Goal: Check status: Check status

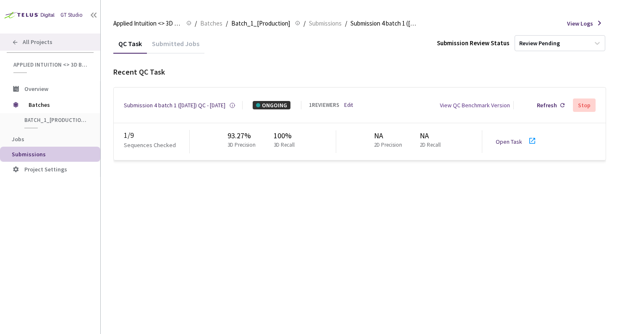
click at [27, 45] on span "All Projects" at bounding box center [38, 42] width 30 height 7
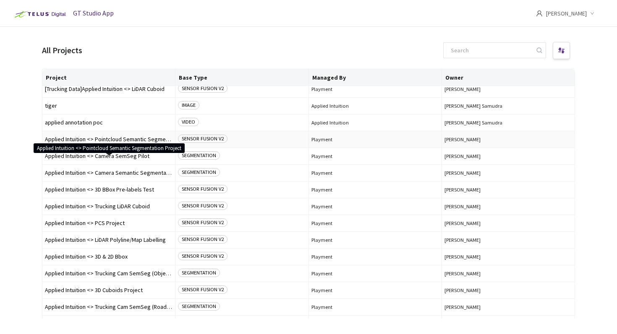
scroll to position [23, 0]
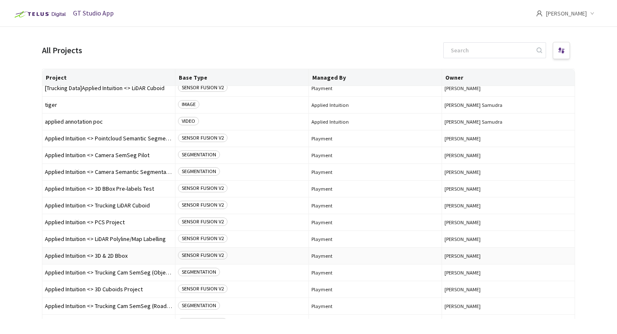
click at [122, 256] on span "Applied Intuition <> 3D & 2D Bbox" at bounding box center [109, 256] width 128 height 6
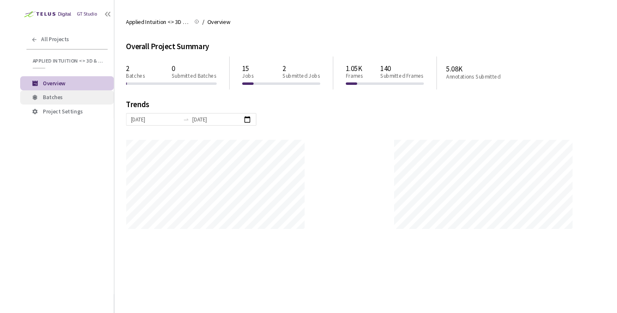
scroll to position [334, 617]
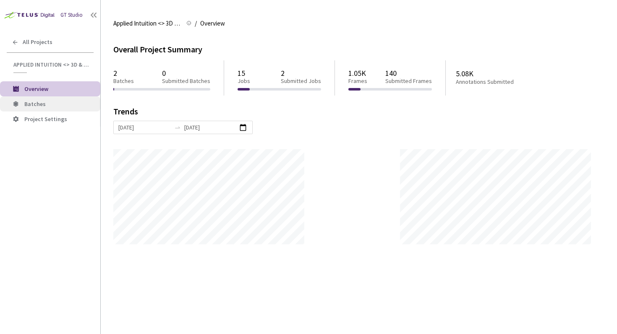
click at [63, 102] on span "Batches" at bounding box center [58, 104] width 69 height 7
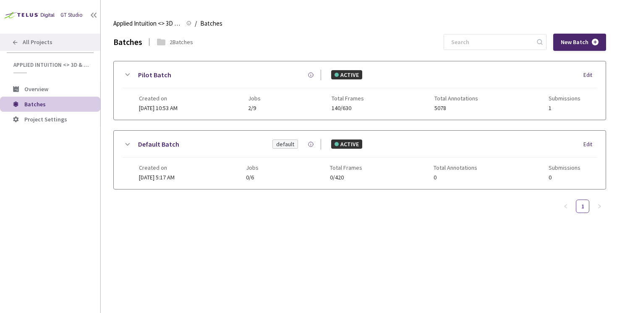
click at [33, 45] on span "All Projects" at bounding box center [38, 42] width 30 height 7
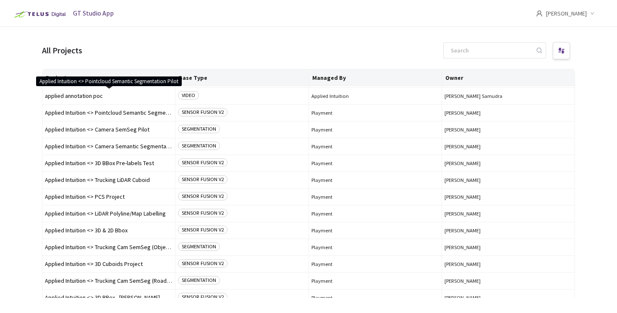
scroll to position [52, 0]
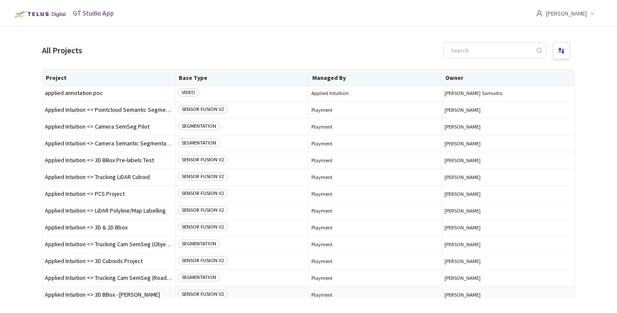
click at [118, 294] on span "Applied Intuition <> 3D BBox - [PERSON_NAME]" at bounding box center [109, 294] width 128 height 6
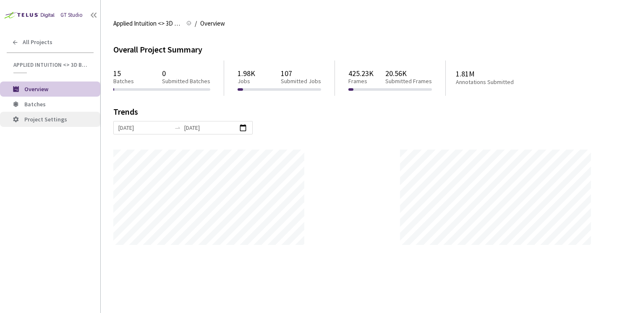
scroll to position [313, 617]
click at [50, 105] on span "Batches" at bounding box center [58, 104] width 69 height 7
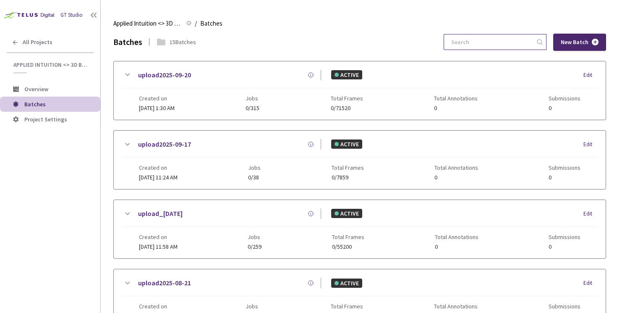
click at [483, 47] on input at bounding box center [490, 41] width 89 height 15
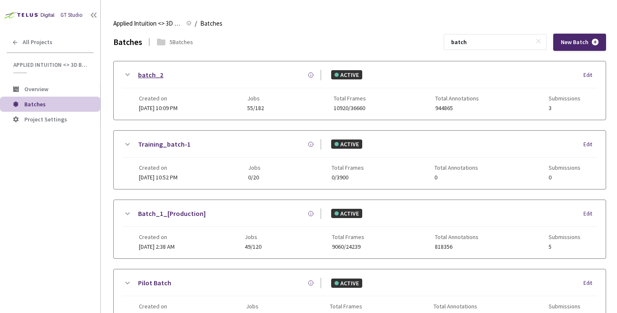
type input "batch"
click at [155, 74] on link "batch_2" at bounding box center [150, 75] width 25 height 10
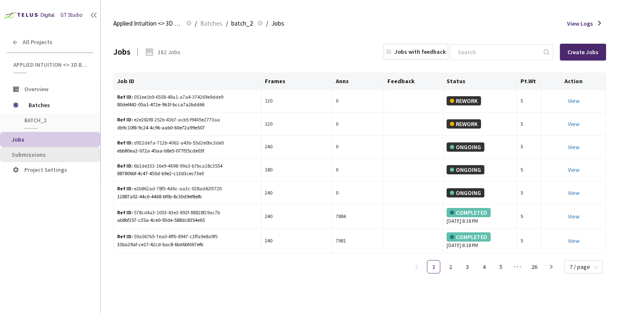
click at [44, 154] on span "Submissions" at bounding box center [53, 154] width 82 height 7
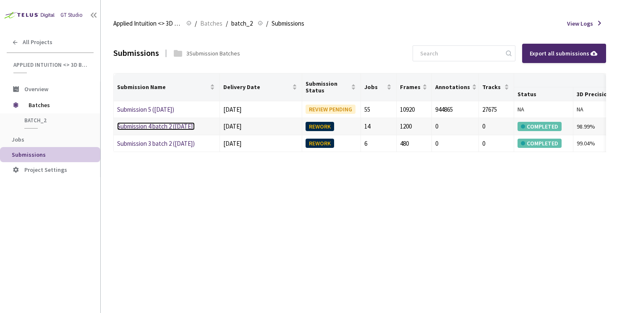
click at [162, 125] on link "Submission 4 batch 2 ([DATE])" at bounding box center [156, 126] width 78 height 8
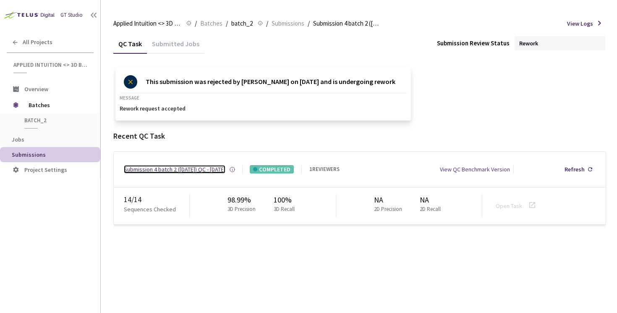
click at [178, 165] on div "Submission 4 batch 2 ([DATE]) QC - [DATE]" at bounding box center [175, 169] width 102 height 8
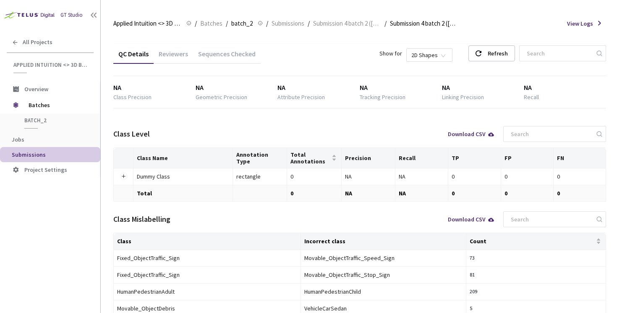
click at [225, 56] on div "Sequences Checked" at bounding box center [227, 57] width 68 height 14
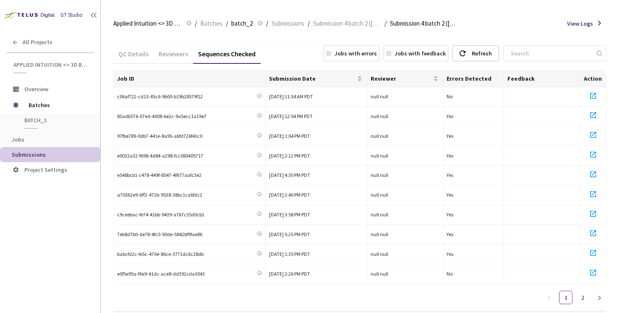
click at [331, 54] on rect at bounding box center [328, 53] width 5 height 5
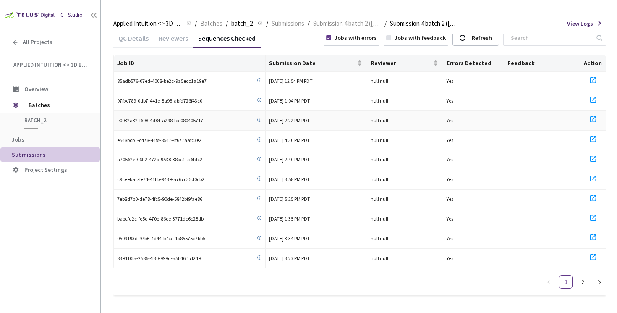
scroll to position [16, 0]
click at [177, 80] on span "85adb576-07ed-4008-be2c-9a5ecc1a19e7" at bounding box center [161, 81] width 89 height 8
copy div "85adb576-07ed-4008-be2c-9a5ecc1a19e7"
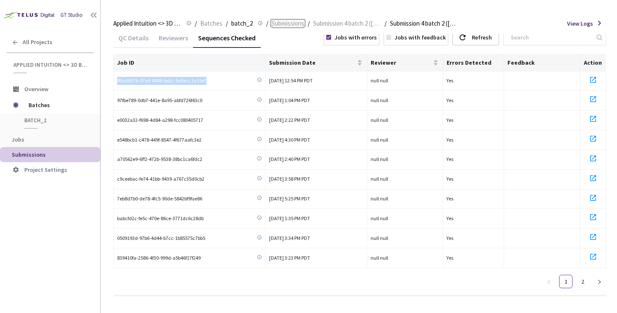
click at [298, 22] on span "Submissions" at bounding box center [288, 23] width 33 height 10
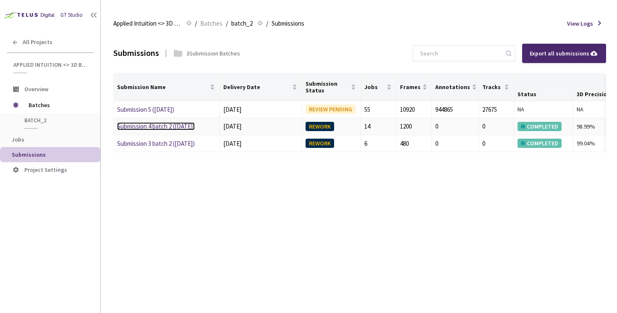
click at [165, 125] on link "Submission 4 batch 2 ([DATE])" at bounding box center [156, 126] width 78 height 8
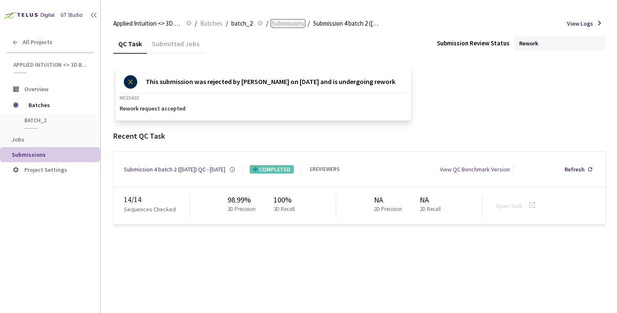
click at [281, 24] on span "Submissions" at bounding box center [288, 23] width 33 height 10
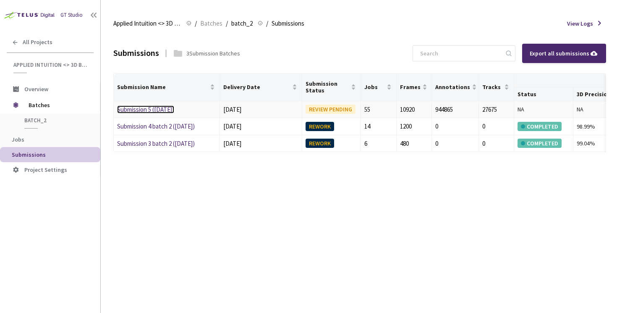
click at [160, 107] on link "Submission 5 ([DATE])" at bounding box center [145, 109] width 57 height 8
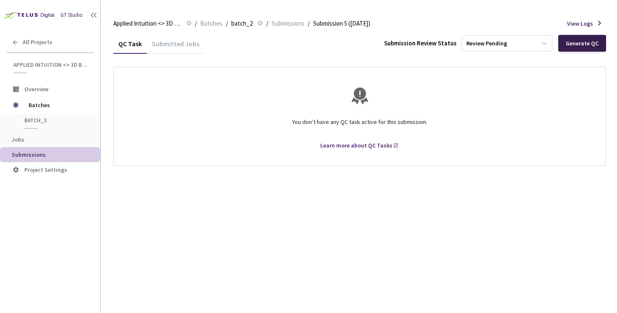
click at [582, 44] on div "Generate QC" at bounding box center [582, 43] width 33 height 7
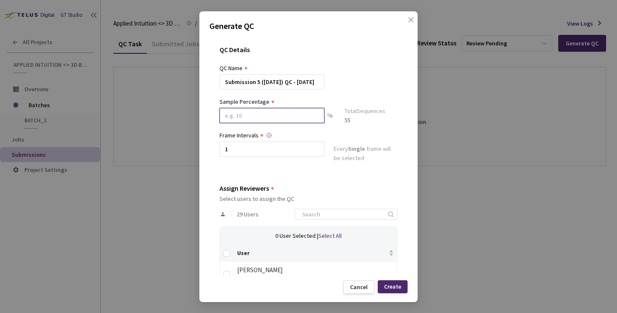
click at [268, 118] on input at bounding box center [271, 115] width 105 height 15
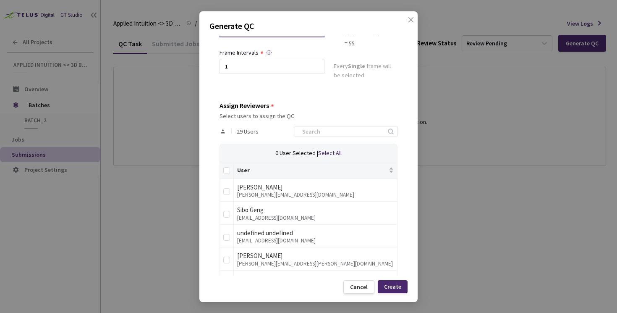
scroll to position [87, 0]
type input "100"
click at [318, 134] on input at bounding box center [341, 130] width 89 height 10
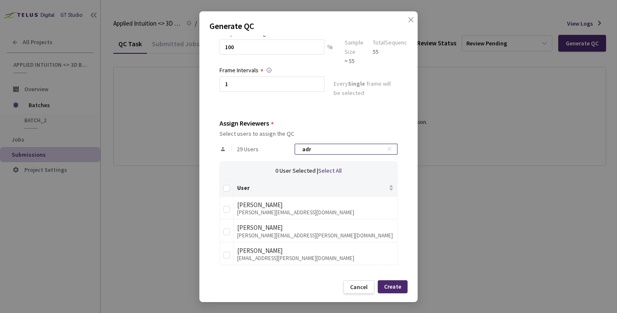
scroll to position [23, 0]
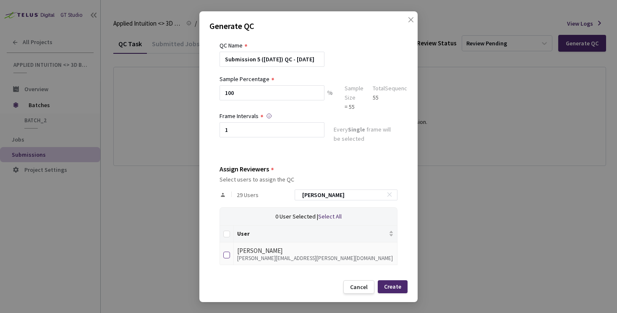
type input "[PERSON_NAME]"
click at [225, 255] on input "checkbox" at bounding box center [226, 254] width 7 height 7
checkbox input "true"
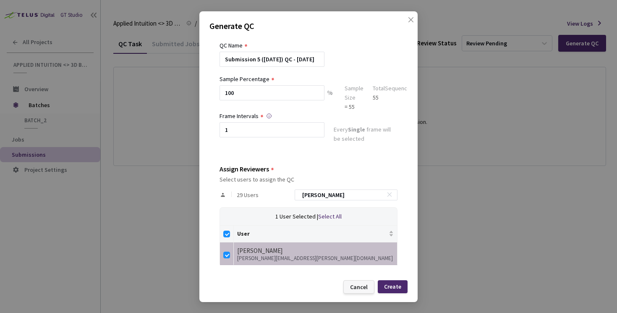
click at [355, 288] on div "Cancel" at bounding box center [359, 286] width 18 height 7
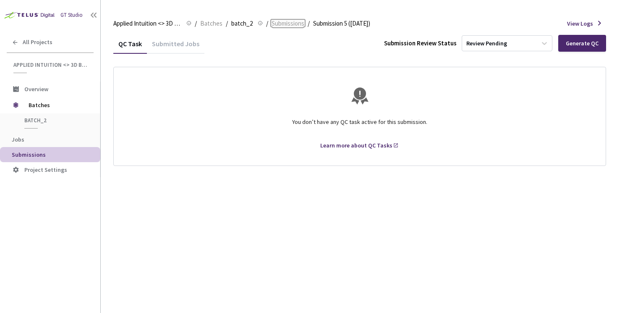
click at [287, 25] on span "Submissions" at bounding box center [288, 23] width 33 height 10
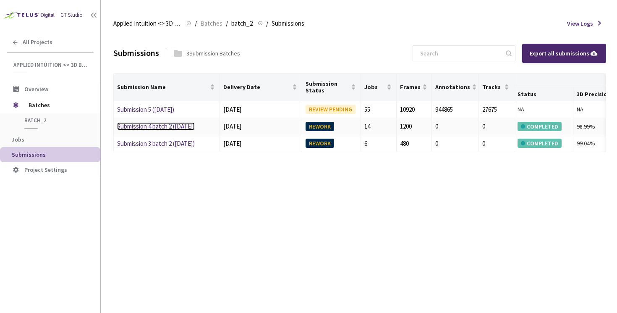
click at [131, 125] on link "Submission 4 batch 2 ([DATE])" at bounding box center [156, 126] width 78 height 8
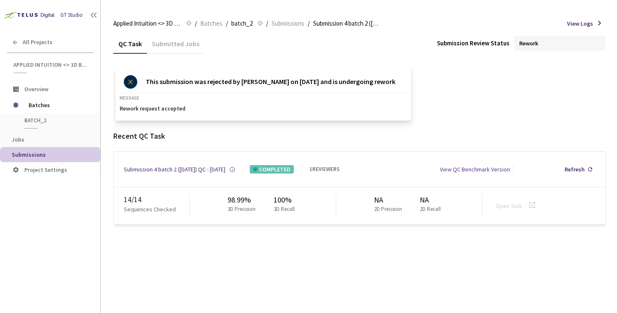
click at [160, 39] on div "Submitted Jobs" at bounding box center [175, 46] width 57 height 14
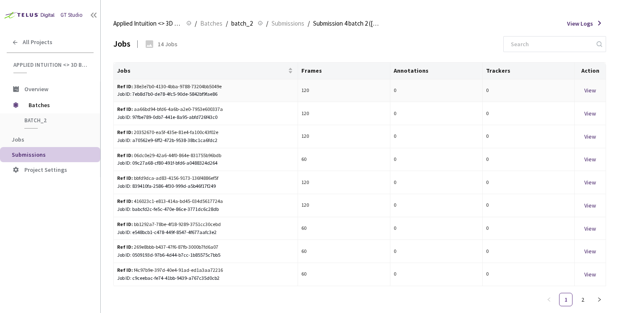
scroll to position [37, 0]
click at [185, 90] on div "Job ID: 7eb8d7b0-de78-4fc5-90de-5842bf9fae86" at bounding box center [205, 94] width 177 height 8
click at [185, 87] on div "Ref ID: 38e3e7b0-4130-4bba-9788-73204bb5049e" at bounding box center [189, 87] width 145 height 8
click at [541, 47] on input at bounding box center [550, 44] width 89 height 15
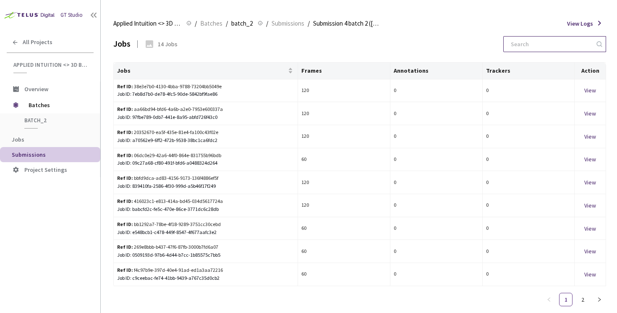
paste input "7eb8d7b0-de78-4fc5-90de-5842bf9fae86"
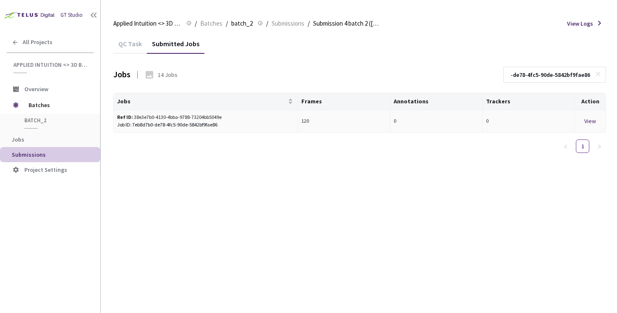
type input "7eb8d7b0-de78-4fc5-90de-5842bf9fae86"
click at [589, 122] on div "View" at bounding box center [590, 120] width 24 height 9
